Goal: Transaction & Acquisition: Purchase product/service

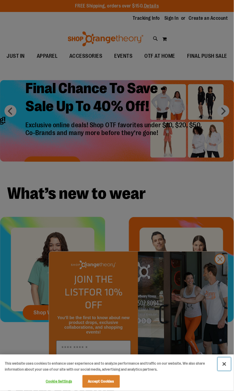
click at [218, 358] on button "Close" at bounding box center [224, 364] width 13 height 13
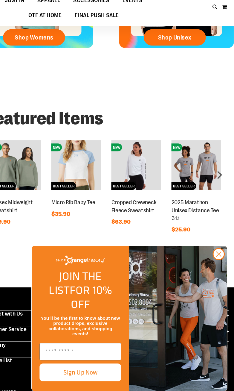
scroll to position [252, 0]
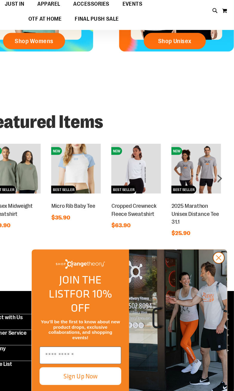
click at [218, 254] on circle "Close dialog" at bounding box center [221, 259] width 10 height 10
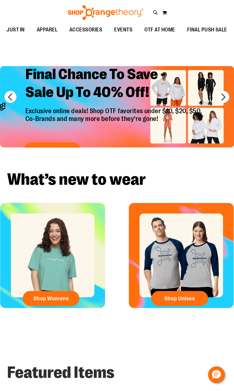
scroll to position [0, 0]
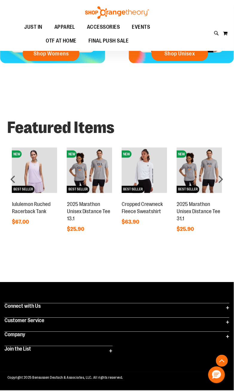
scroll to position [313, 0]
